Goal: Information Seeking & Learning: Find specific fact

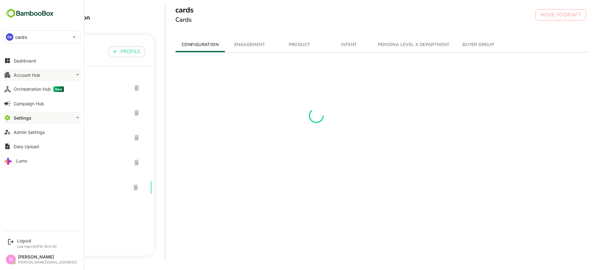
click at [52, 74] on button "Account Hub" at bounding box center [42, 75] width 78 height 12
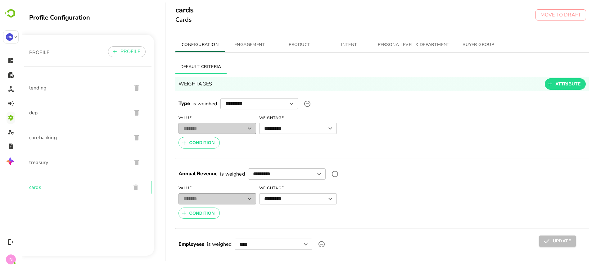
click at [38, 89] on span "lending" at bounding box center [77, 87] width 97 height 7
click at [36, 112] on span "dep" at bounding box center [77, 112] width 97 height 7
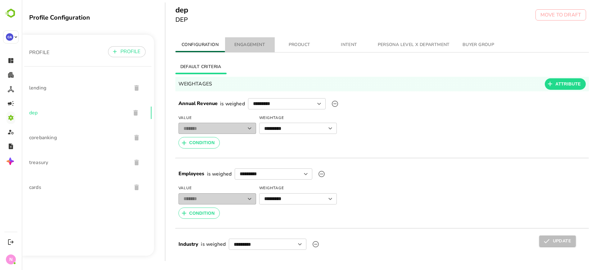
click at [255, 48] on button "ENGAGEMENT" at bounding box center [250, 44] width 50 height 15
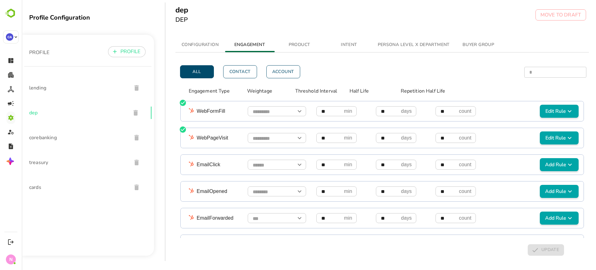
click at [210, 40] on button "CONFIGURATION" at bounding box center [200, 44] width 50 height 15
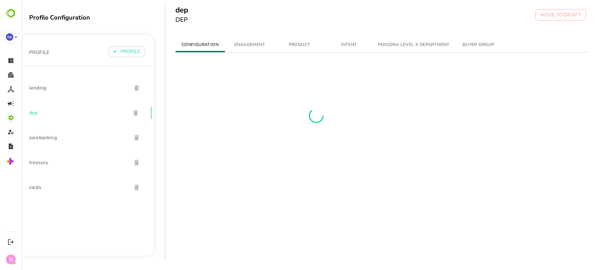
click at [293, 39] on button "PRODUCT" at bounding box center [300, 44] width 50 height 15
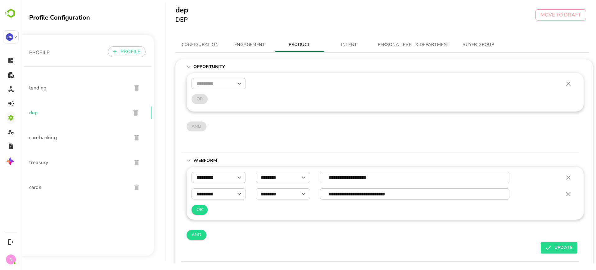
click at [343, 40] on button "INTENT" at bounding box center [349, 44] width 50 height 15
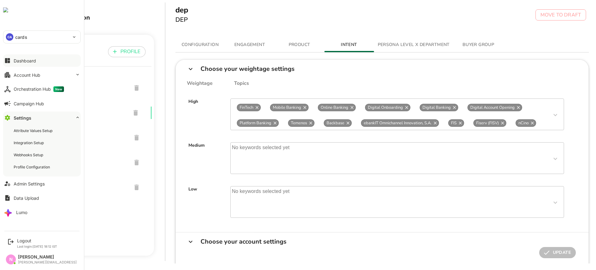
click at [11, 60] on icon at bounding box center [7, 60] width 7 height 7
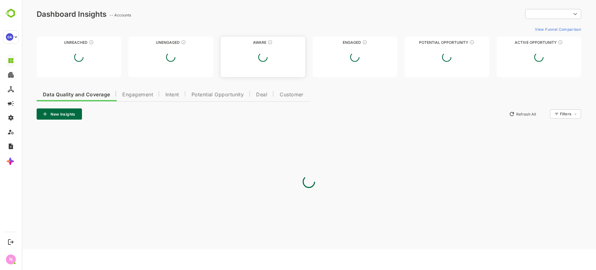
type input "**********"
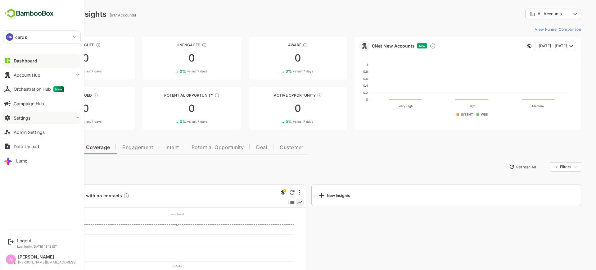
click at [21, 116] on div "Settings" at bounding box center [22, 117] width 17 height 5
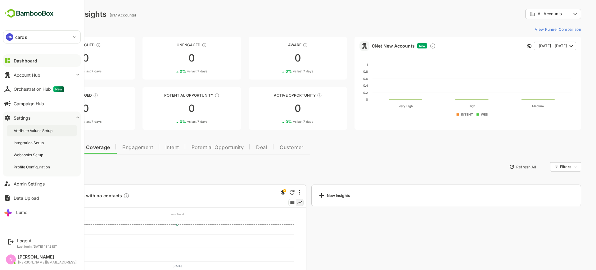
click at [37, 131] on div "Attribute Values Setup" at bounding box center [34, 130] width 40 height 5
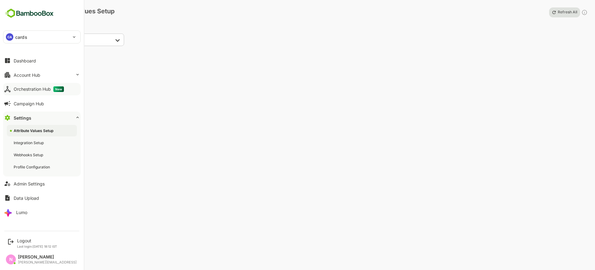
drag, startPoint x: 15, startPoint y: 69, endPoint x: 27, endPoint y: 87, distance: 20.8
click at [27, 87] on div "Dashboard Account Hub Orchestration Hub New Campaign Hub Settings Attribute Val…" at bounding box center [42, 136] width 84 height 166
click at [40, 76] on button "Account Hub" at bounding box center [42, 75] width 78 height 12
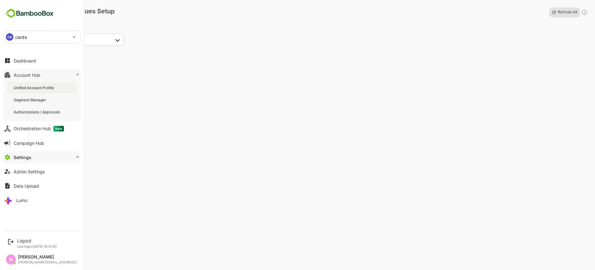
click at [38, 88] on div "Unified Account Profile" at bounding box center [35, 87] width 42 height 5
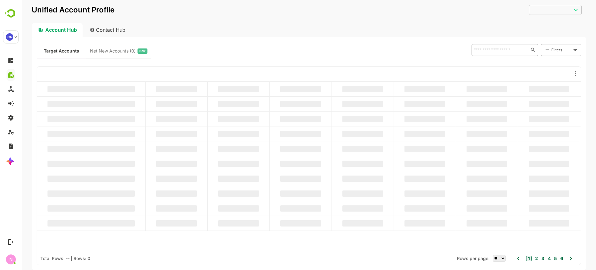
type input "**********"
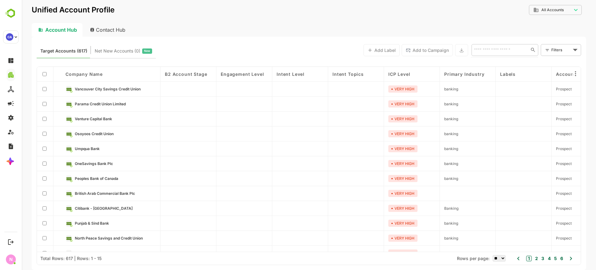
click at [500, 51] on input "text" at bounding box center [499, 49] width 54 height 7
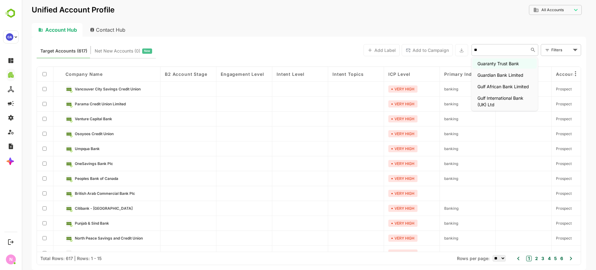
type input "*"
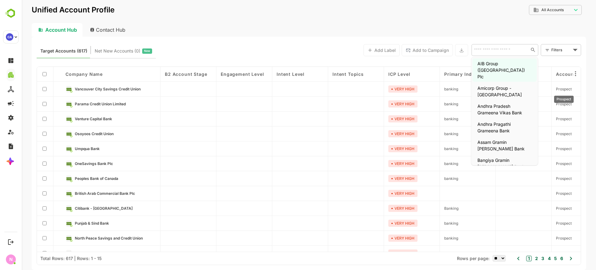
paste input "**********"
type input "**********"
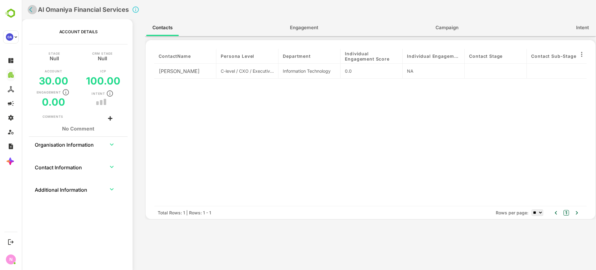
click at [30, 10] on icon "back" at bounding box center [30, 9] width 3 height 5
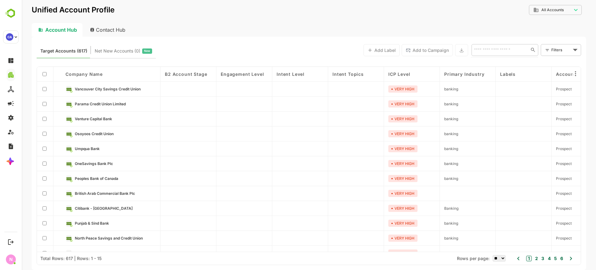
click at [503, 51] on input "text" at bounding box center [499, 49] width 54 height 7
paste input "**********"
type input "**********"
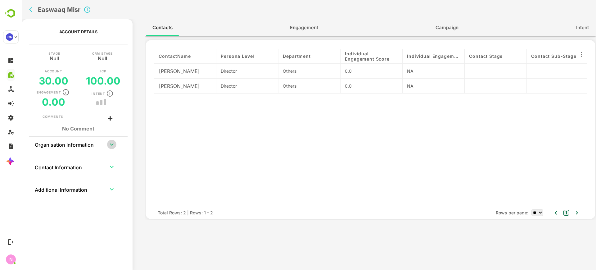
click at [114, 141] on icon "expand row" at bounding box center [111, 144] width 7 height 7
click at [34, 15] on div "Easwaaq Misr" at bounding box center [185, 9] width 317 height 19
click at [30, 8] on icon "back" at bounding box center [32, 10] width 6 height 6
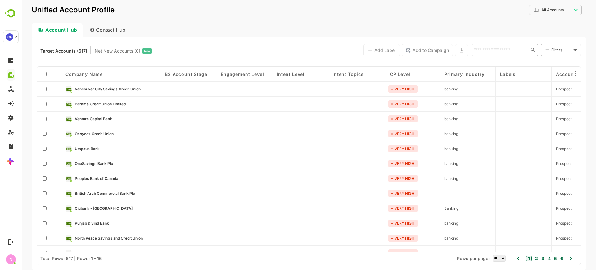
click at [507, 51] on input "text" at bounding box center [499, 49] width 54 height 7
paste input "**********"
type input "*********"
click at [500, 60] on li "Ahli Bank" at bounding box center [504, 63] width 64 height 10
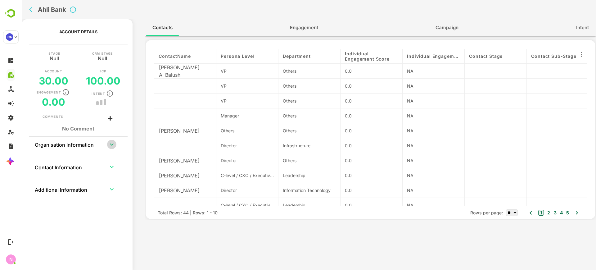
click at [112, 146] on icon "expand row" at bounding box center [111, 144] width 7 height 7
drag, startPoint x: 75, startPoint y: 179, endPoint x: 41, endPoint y: 179, distance: 34.1
click at [42, 179] on th "Website URL [DOMAIN_NAME]" at bounding box center [78, 173] width 73 height 13
copy div "[DOMAIN_NAME]"
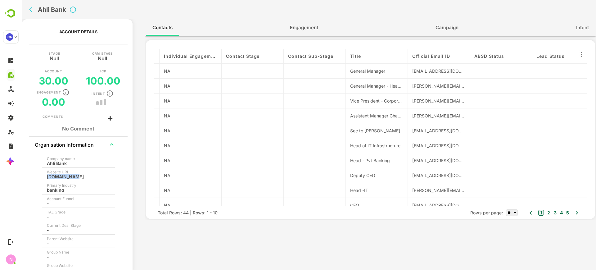
scroll to position [0, 248]
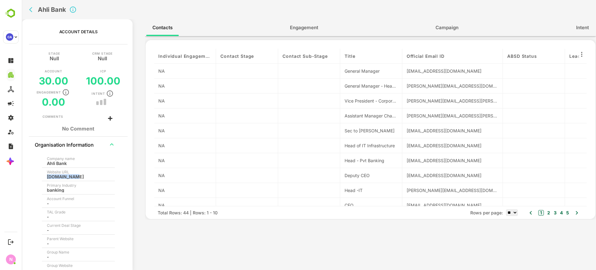
drag, startPoint x: 461, startPoint y: 58, endPoint x: 509, endPoint y: 47, distance: 49.4
click at [509, 47] on div "contactName Persona Level Department Individual Engagement Score Individual Eng…" at bounding box center [369, 129] width 449 height 179
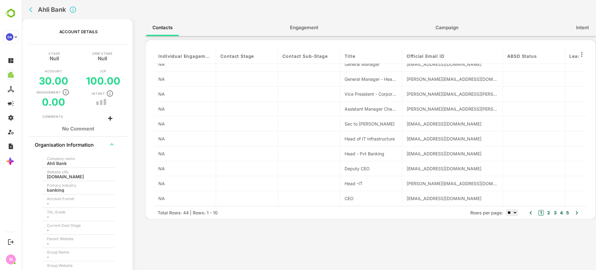
click at [65, 9] on h2 "Ahli Bank" at bounding box center [52, 9] width 28 height 7
drag, startPoint x: 69, startPoint y: 163, endPoint x: 47, endPoint y: 164, distance: 21.1
click at [47, 164] on div "Ahli Bank" at bounding box center [76, 163] width 59 height 5
